Goal: Task Accomplishment & Management: Complete application form

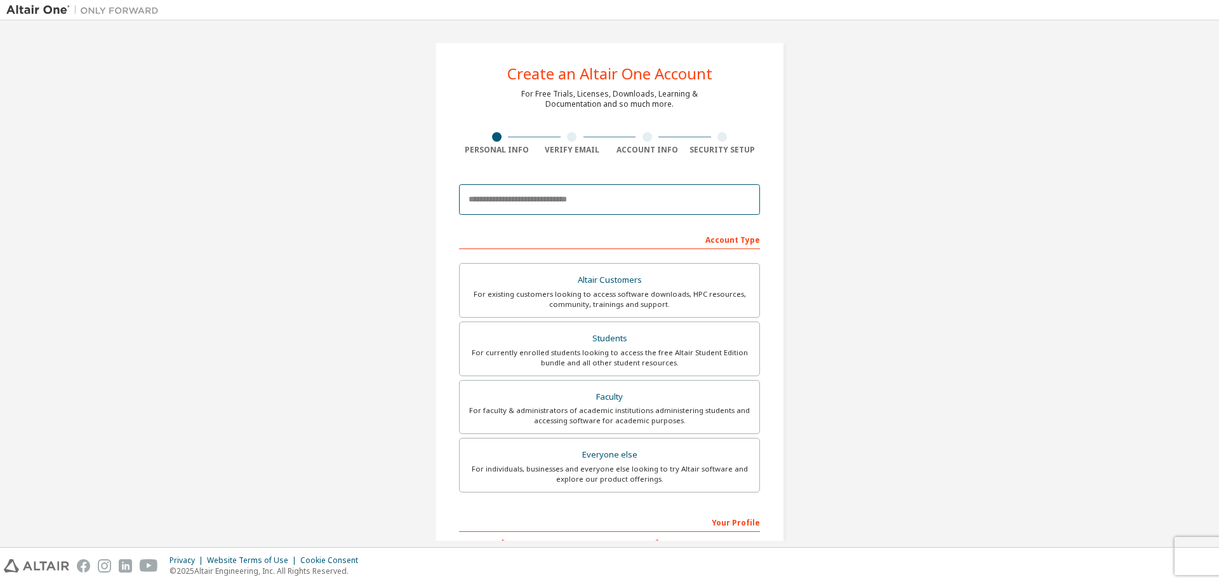
click at [556, 208] on input "email" at bounding box center [609, 199] width 301 height 30
click at [839, 214] on div "Create an Altair One Account For Free Trials, Licenses, Downloads, Learning & D…" at bounding box center [609, 363] width 1206 height 672
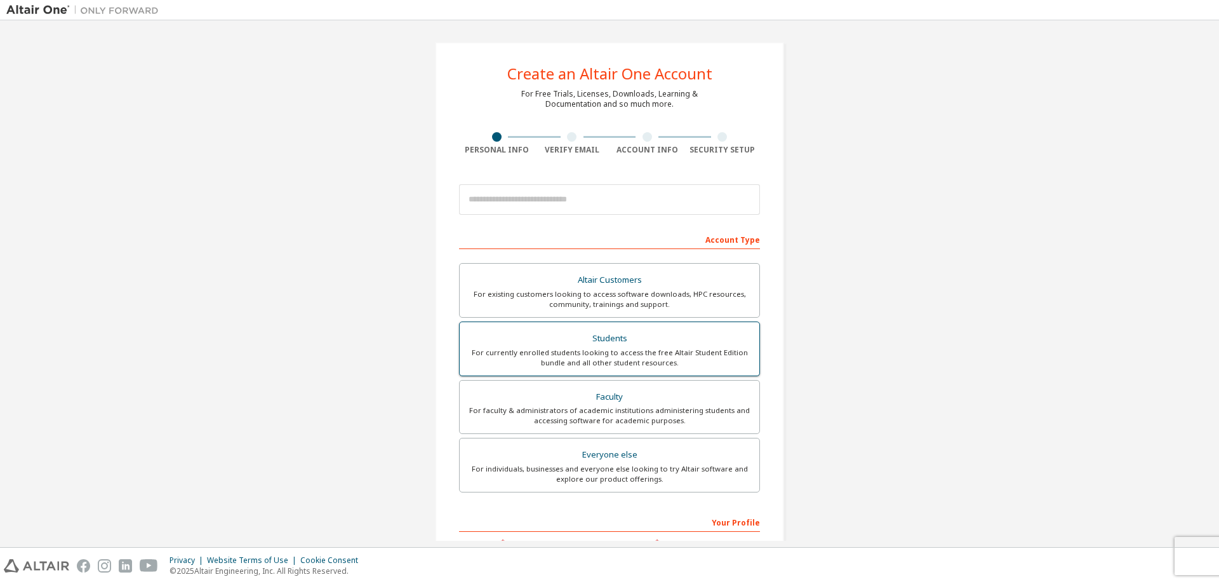
click at [556, 340] on div "Students" at bounding box center [609, 339] width 284 height 18
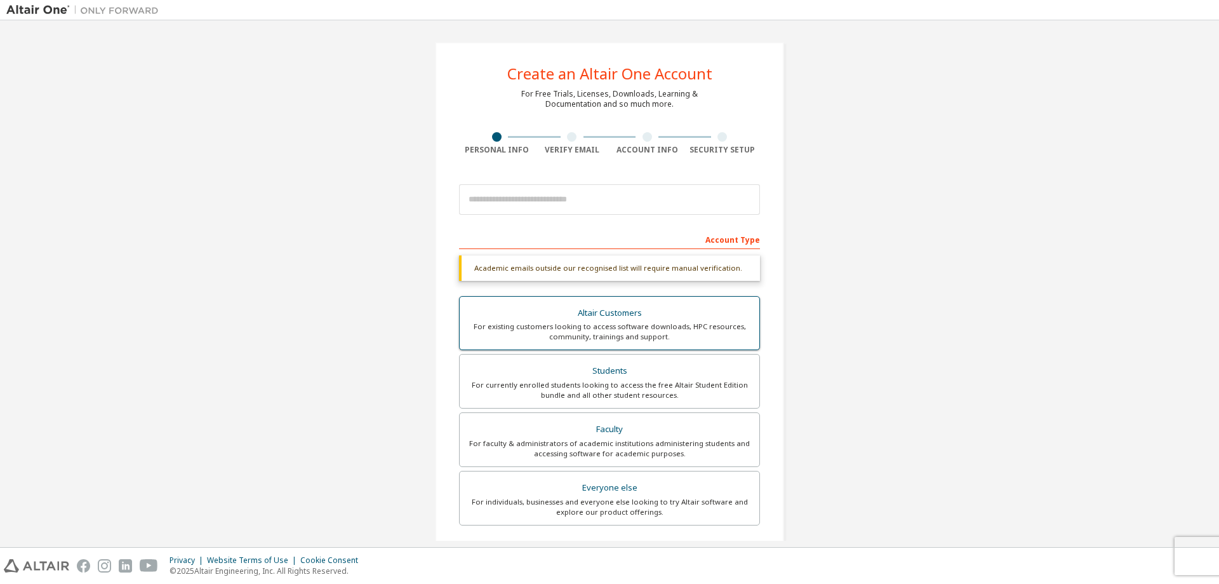
click at [625, 347] on label "Altair Customers For existing customers looking to access software downloads, H…" at bounding box center [609, 323] width 301 height 55
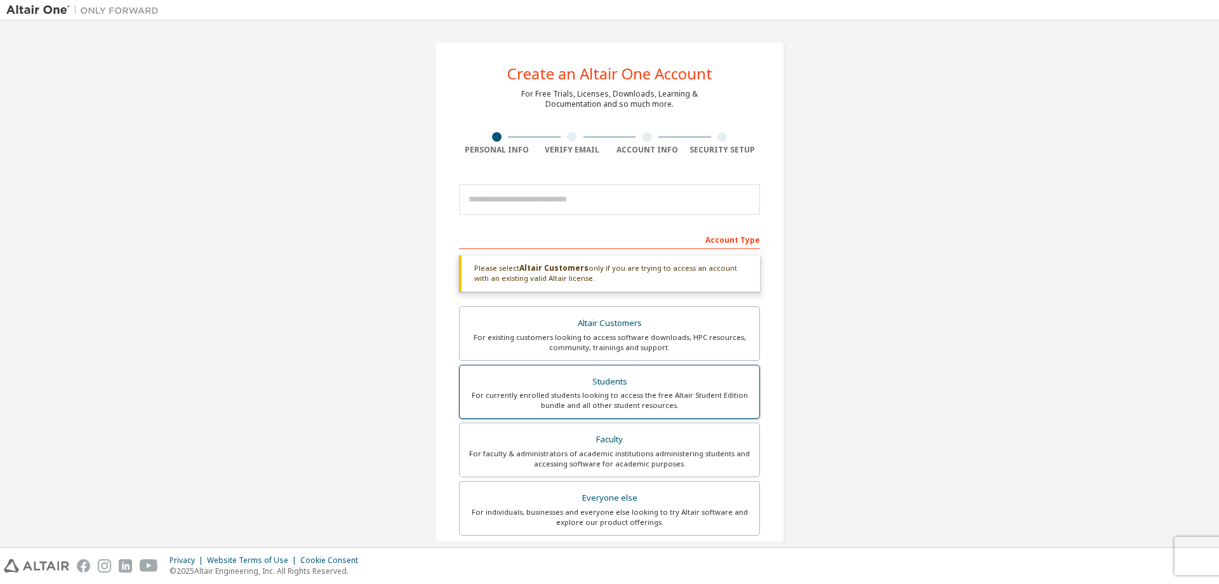
click at [621, 379] on div "Students" at bounding box center [609, 382] width 284 height 18
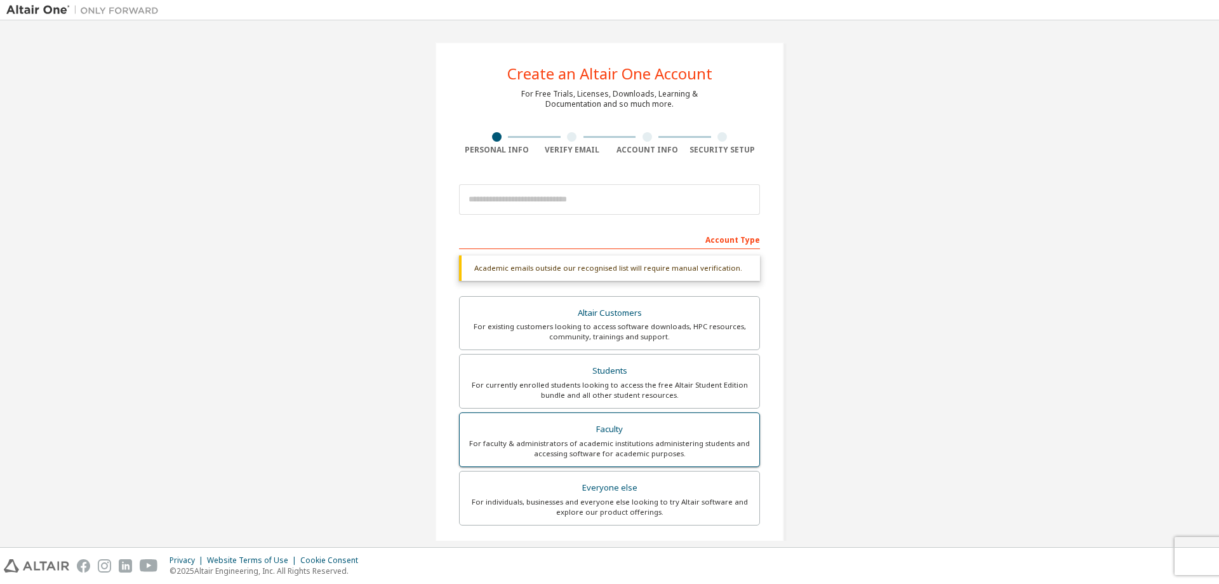
click at [589, 427] on div "Faculty" at bounding box center [609, 429] width 284 height 18
click at [604, 373] on div "Students" at bounding box center [609, 371] width 284 height 18
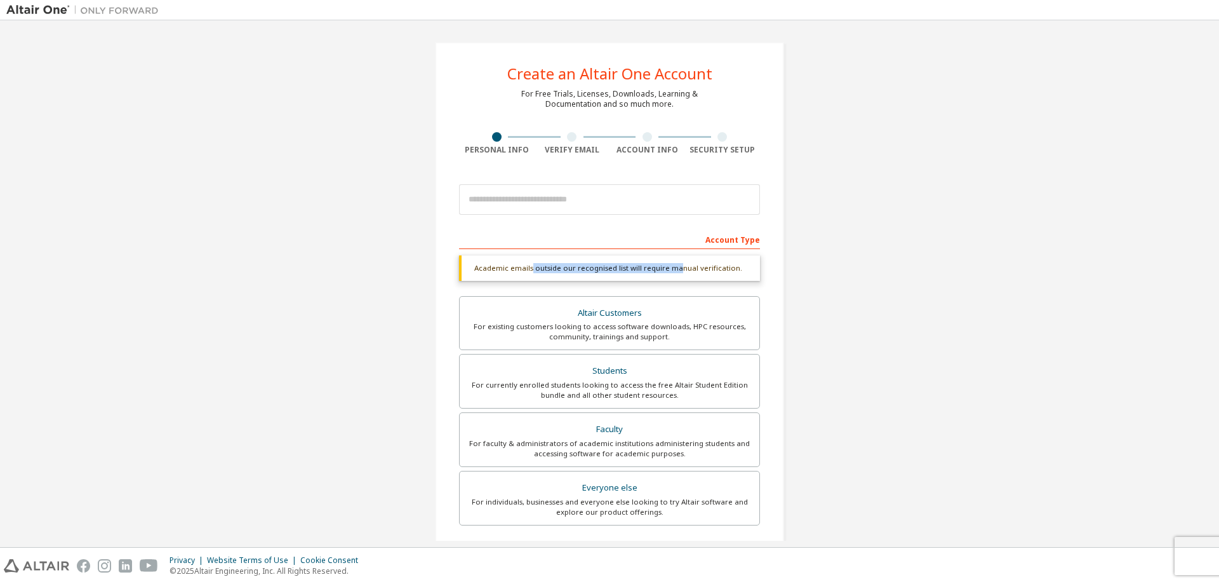
drag, startPoint x: 669, startPoint y: 272, endPoint x: 677, endPoint y: 272, distance: 8.3
click at [676, 272] on div "Academic emails outside our recognised list will require manual verification." at bounding box center [609, 267] width 301 height 25
click at [729, 272] on div "Academic emails outside our recognised list will require manual verification." at bounding box center [609, 267] width 301 height 25
click at [692, 318] on div "Altair Customers" at bounding box center [609, 313] width 284 height 18
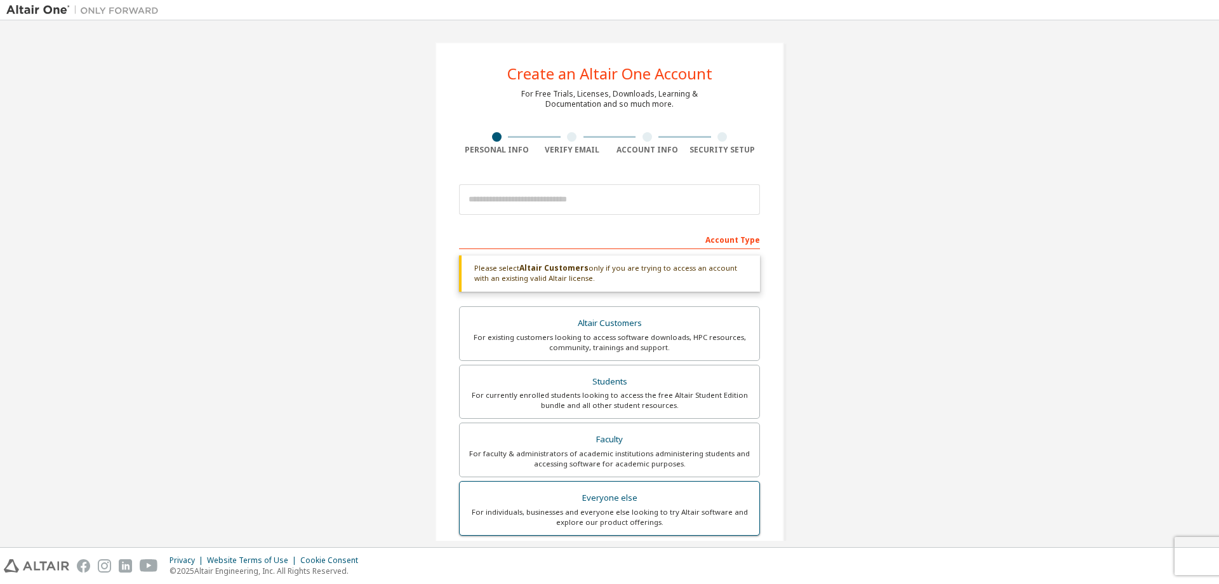
click at [722, 498] on div "Everyone else" at bounding box center [609, 498] width 284 height 18
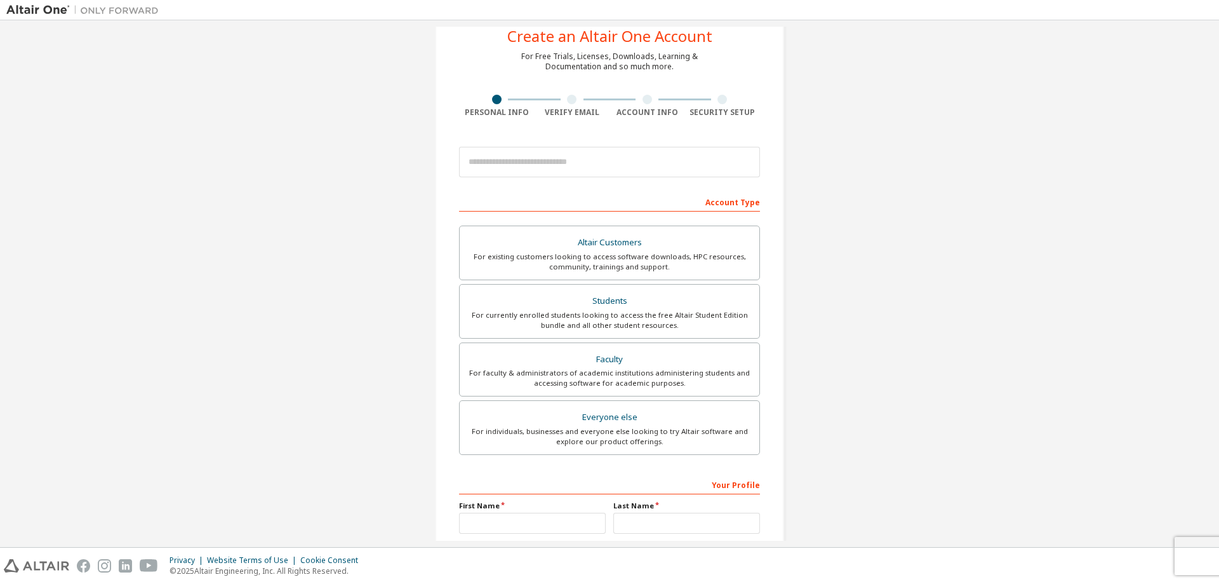
scroll to position [32, 0]
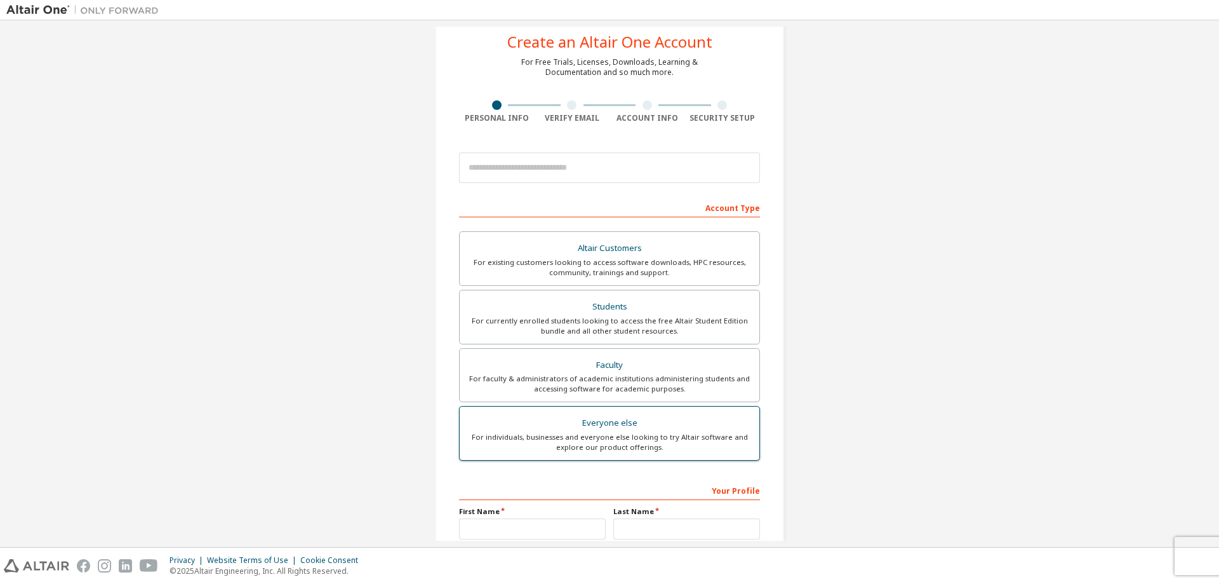
click at [594, 441] on div "For individuals, businesses and everyone else looking to try Altair software an…" at bounding box center [609, 442] width 284 height 20
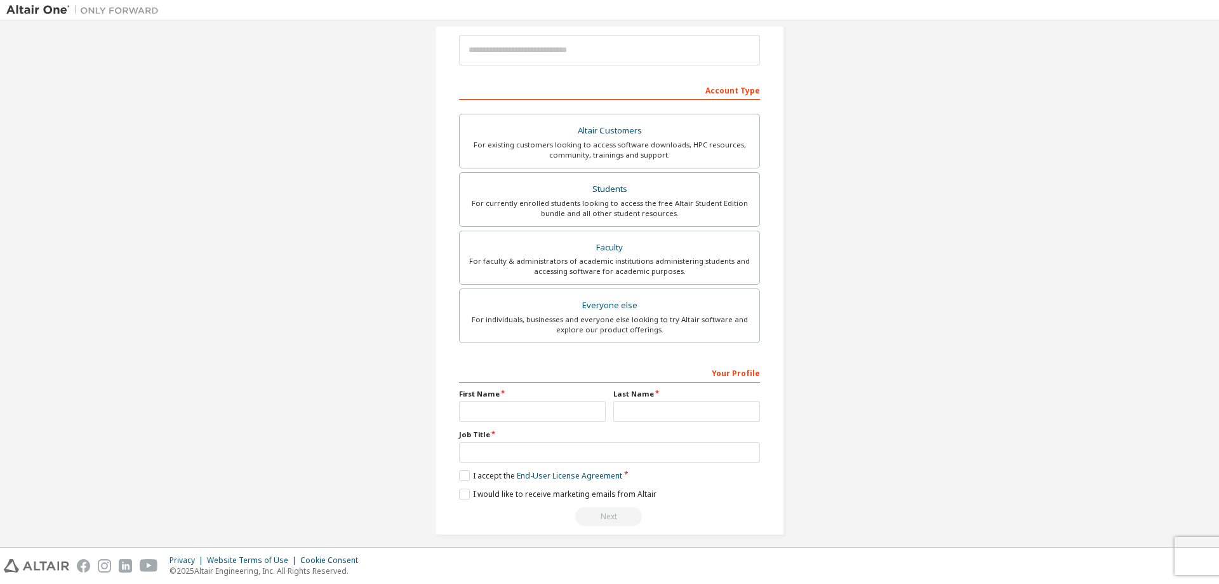
scroll to position [159, 0]
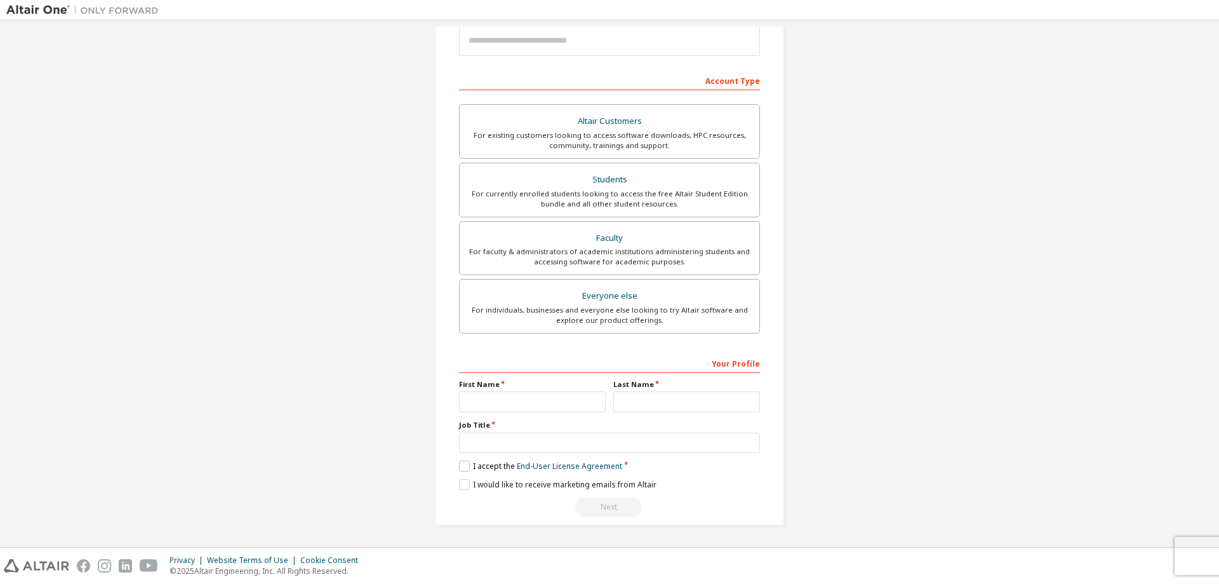
click at [460, 464] on label "I accept the End-User License Agreement" at bounding box center [540, 465] width 163 height 11
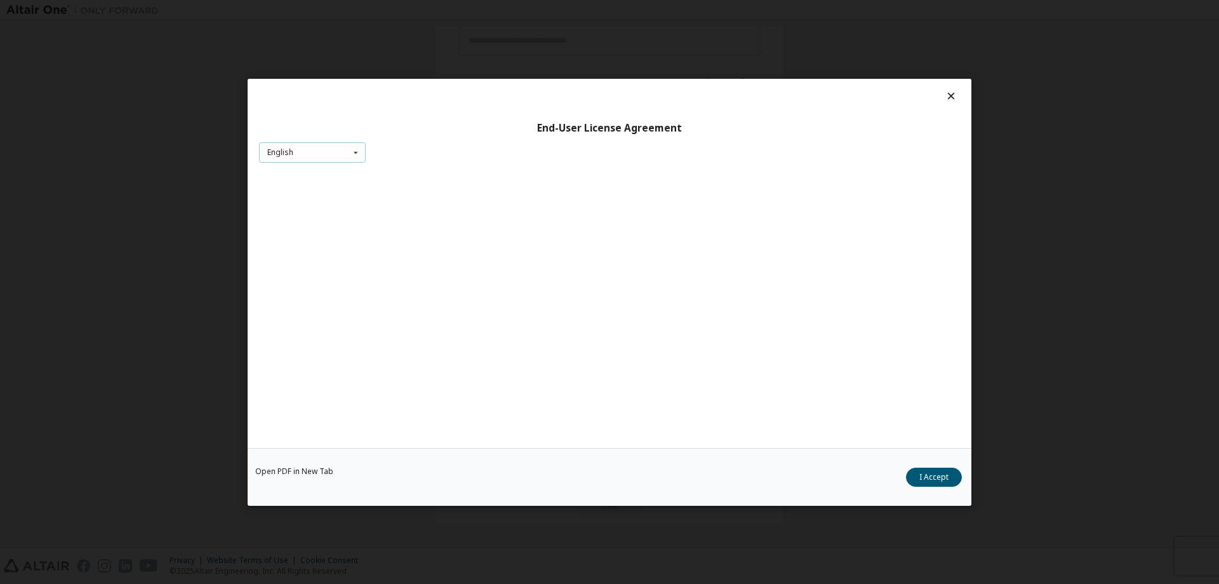
click at [326, 157] on div "English English Chinese French German Japanese Korean Portuguese" at bounding box center [312, 152] width 107 height 21
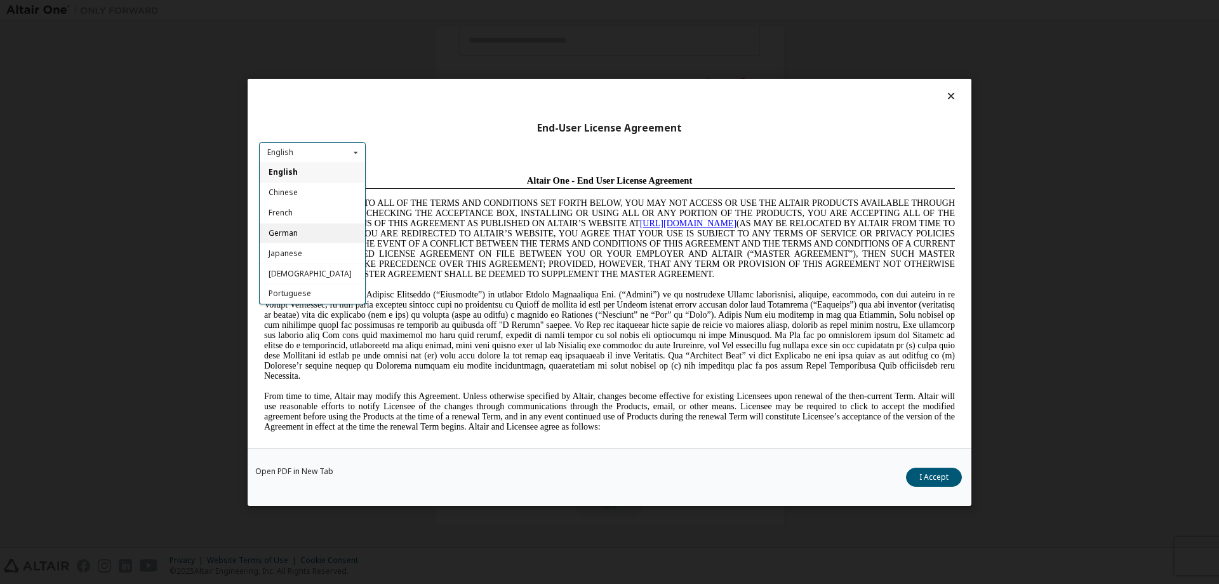
scroll to position [0, 0]
click at [521, 227] on span "IF YOU DO NOT AGREE TO ALL OF THE TERMS AND CONDITIONS SET FORTH BELOW, YOU MAY…" at bounding box center [609, 238] width 691 height 81
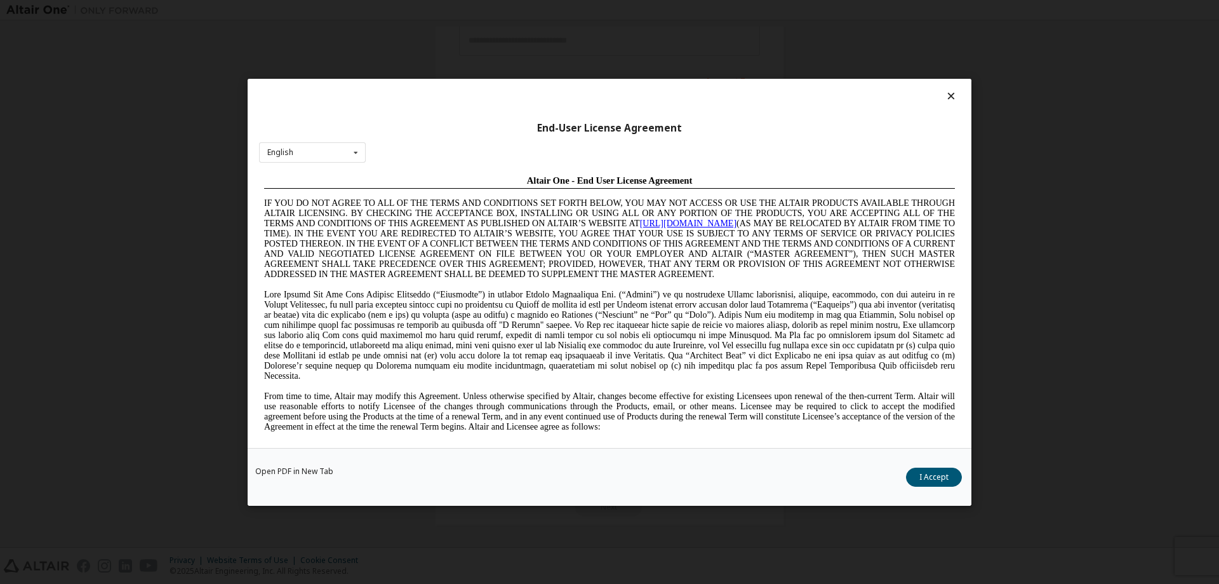
click at [937, 473] on button "I Accept" at bounding box center [934, 476] width 56 height 19
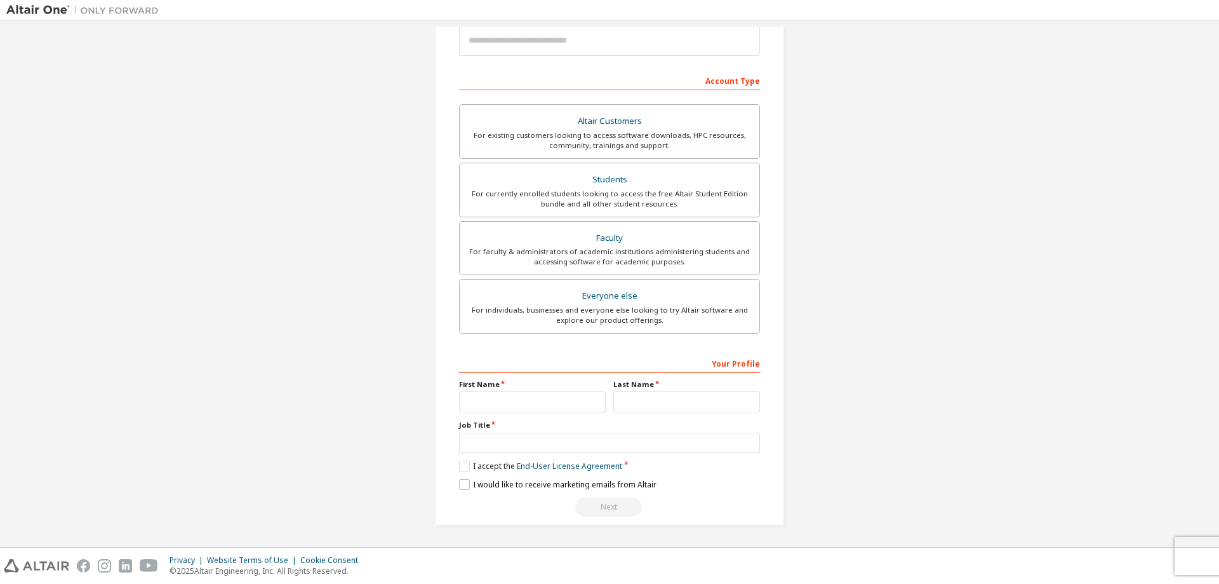
click at [459, 488] on label "I would like to receive marketing emails from Altair" at bounding box center [557, 484] width 197 height 11
click at [462, 483] on label "I would like to receive marketing emails from Altair" at bounding box center [557, 484] width 197 height 11
click at [502, 403] on input "text" at bounding box center [532, 401] width 147 height 21
click at [481, 444] on input "text" at bounding box center [609, 442] width 301 height 21
click at [544, 398] on input "text" at bounding box center [532, 401] width 147 height 21
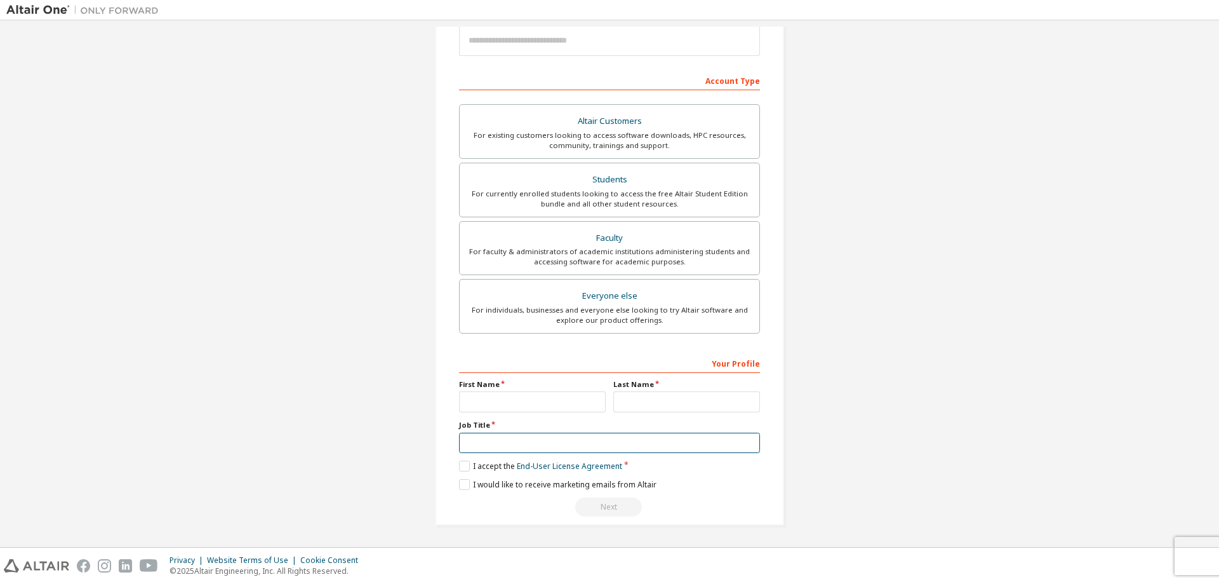
click at [500, 436] on input "text" at bounding box center [609, 442] width 301 height 21
drag, startPoint x: 465, startPoint y: 425, endPoint x: 454, endPoint y: 425, distance: 10.8
click at [454, 425] on div "Create an Altair One Account For Free Trials, Licenses, Downloads, Learning & D…" at bounding box center [609, 204] width 349 height 642
click at [446, 430] on div at bounding box center [446, 430] width 0 height 0
click at [601, 424] on label "Job Title" at bounding box center [609, 425] width 301 height 10
